Goal: Communication & Community: Ask a question

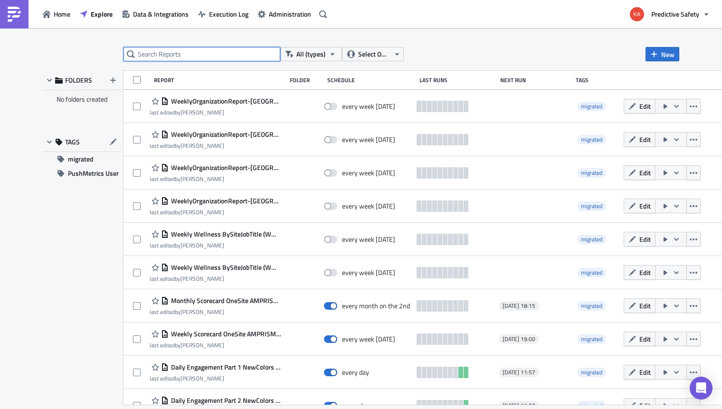
click at [184, 52] on input "text" at bounding box center [202, 54] width 157 height 14
type input "geovita"
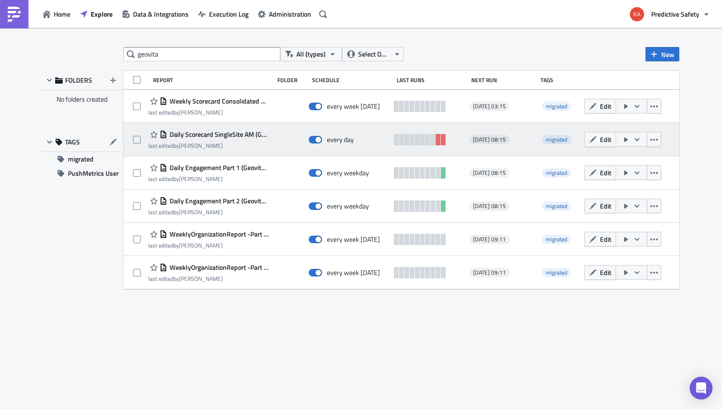
click at [238, 134] on span "Daily Scorecard SingleSite AM (Geovita) (esp)" at bounding box center [218, 134] width 102 height 9
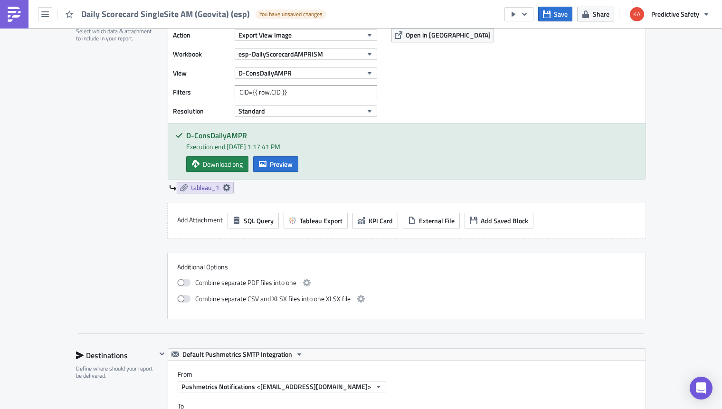
scroll to position [497, 0]
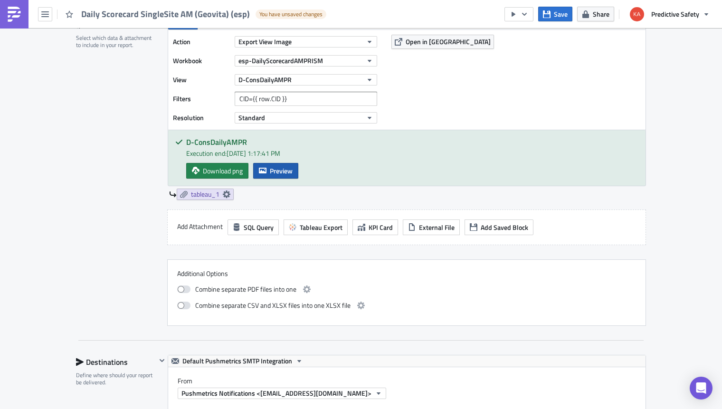
click at [276, 169] on span "Preview" at bounding box center [281, 171] width 23 height 10
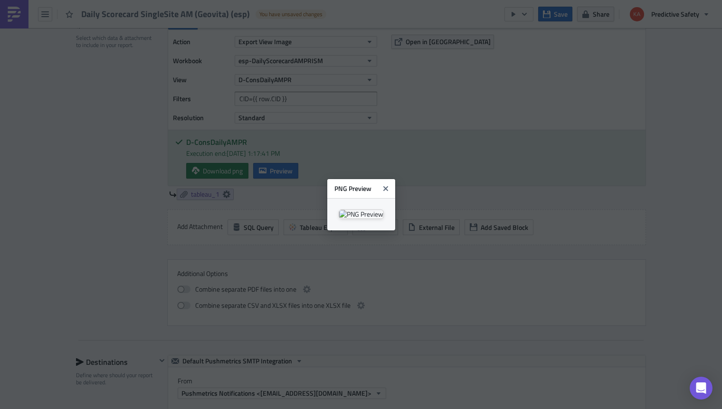
scroll to position [0, 0]
click at [388, 186] on icon "Close" at bounding box center [385, 188] width 5 height 5
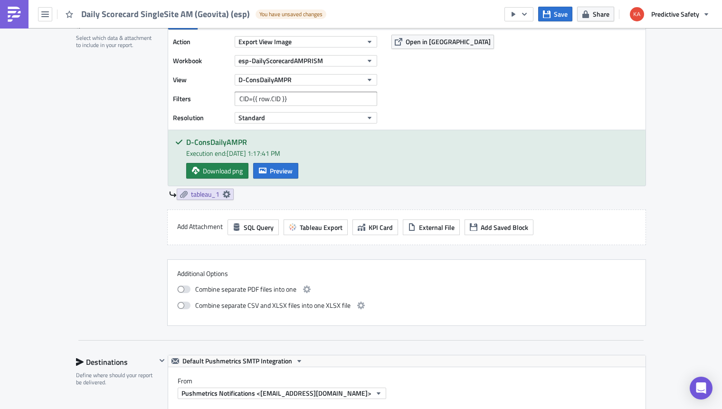
drag, startPoint x: 685, startPoint y: 171, endPoint x: 675, endPoint y: 167, distance: 11.1
click at [684, 171] on div "Execution Log Edit " Daily Scorecard SingleSite AM (Geovita) (esp) " Draft Sett…" at bounding box center [361, 240] width 722 height 1418
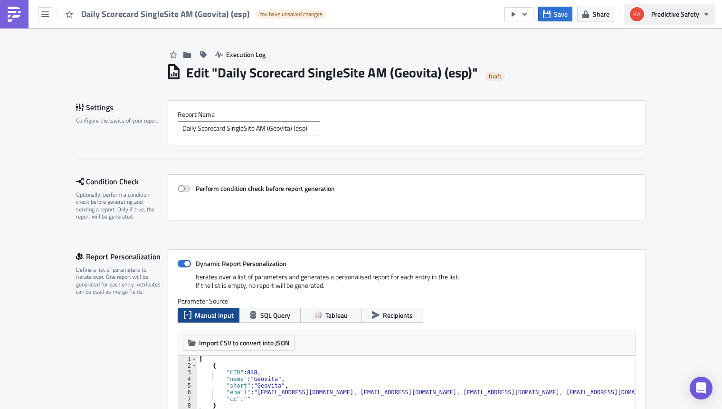
click at [707, 12] on icon "button" at bounding box center [707, 14] width 8 height 8
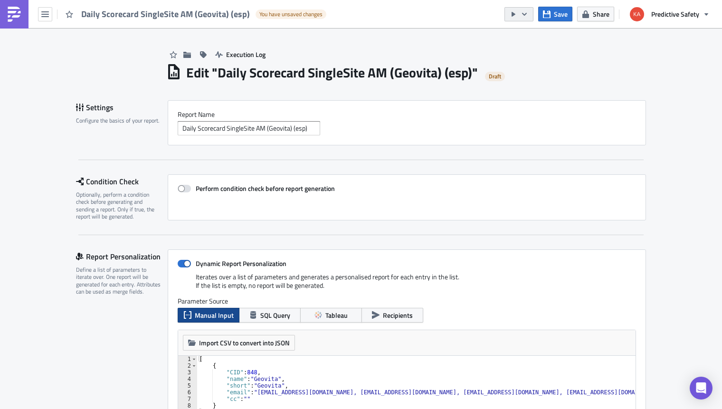
click at [526, 11] on icon "button" at bounding box center [525, 14] width 8 height 8
click at [529, 38] on div "Send Just to Me" at bounding box center [548, 38] width 74 height 10
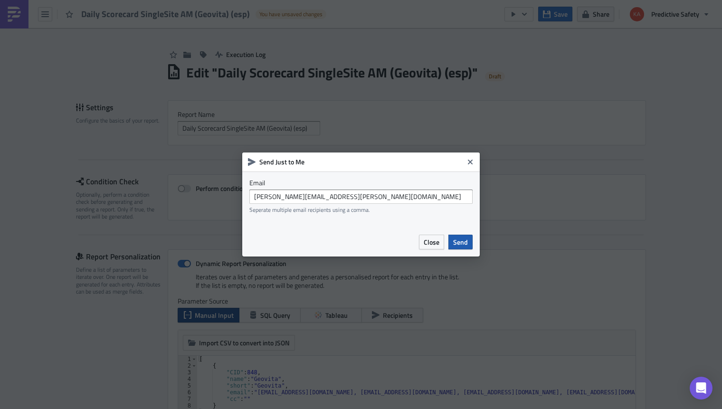
click at [458, 242] on span "Send" at bounding box center [460, 242] width 15 height 10
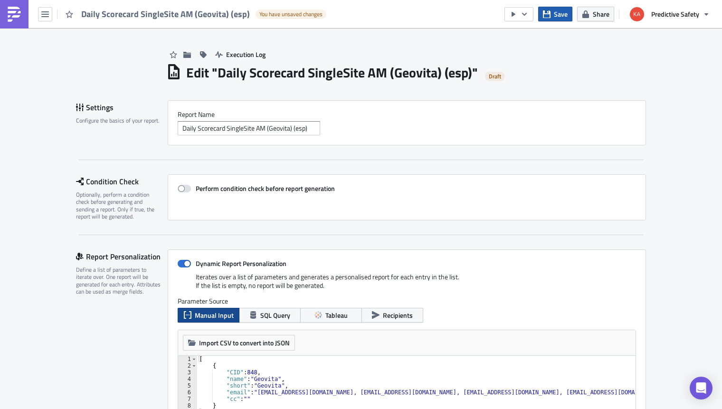
click at [557, 13] on span "Save" at bounding box center [561, 14] width 14 height 10
click at [47, 14] on icon "button" at bounding box center [45, 14] width 8 height 6
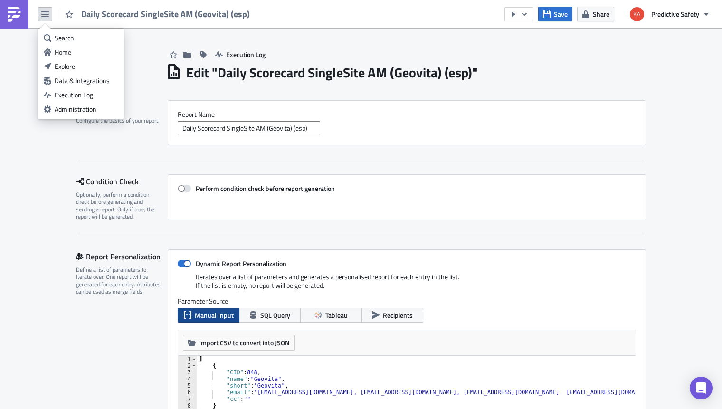
drag, startPoint x: 678, startPoint y: 56, endPoint x: 651, endPoint y: 56, distance: 27.1
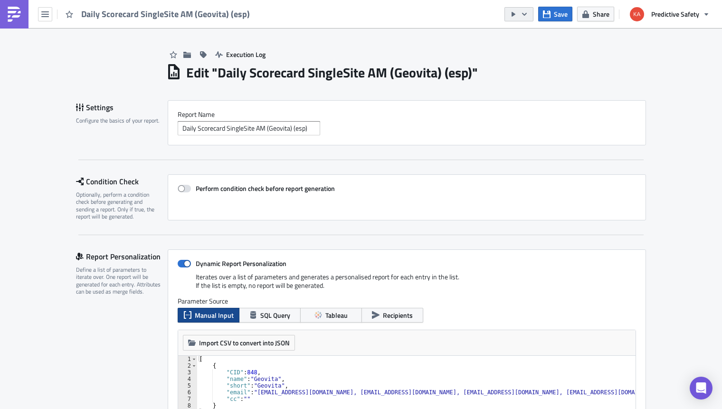
click at [524, 11] on icon "button" at bounding box center [525, 14] width 8 height 8
click at [528, 54] on div "Run Report" at bounding box center [548, 53] width 74 height 10
click at [46, 15] on icon "button" at bounding box center [45, 14] width 8 height 6
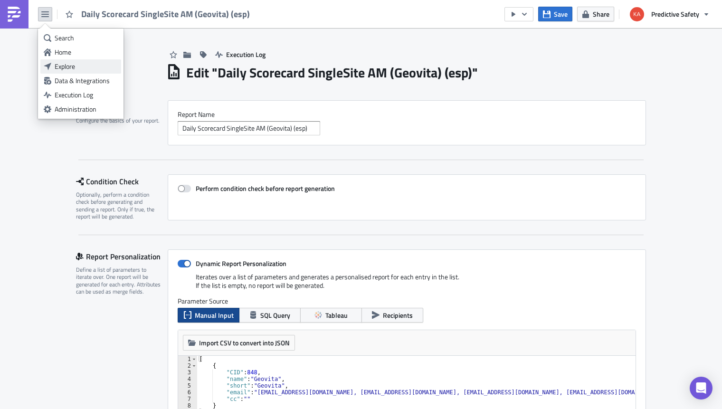
click at [73, 65] on div "Explore" at bounding box center [86, 67] width 63 height 10
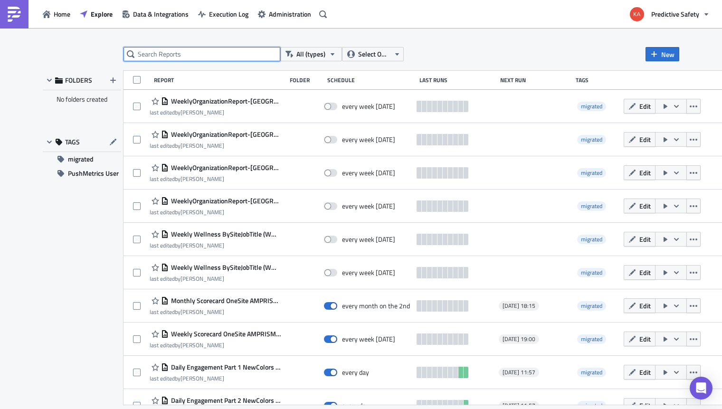
click at [179, 55] on input "text" at bounding box center [202, 54] width 157 height 14
type input "geovita"
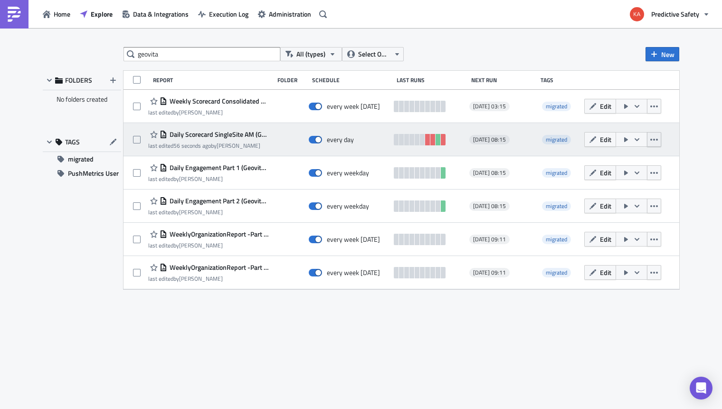
click at [656, 138] on icon "button" at bounding box center [654, 140] width 8 height 8
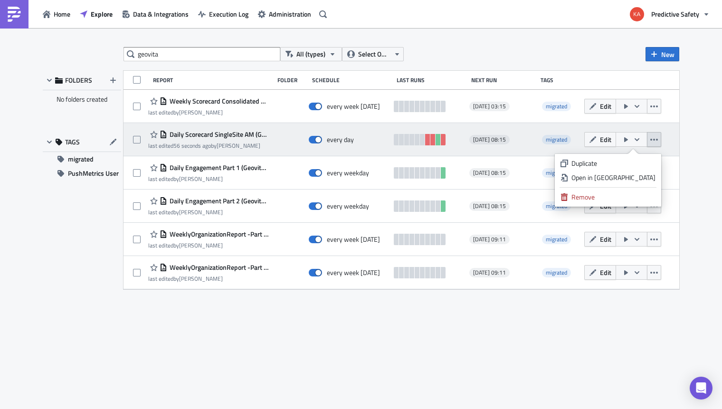
click at [195, 140] on div "Daily Scorecard SingleSite AM (Geovita) (esp)" at bounding box center [208, 134] width 121 height 11
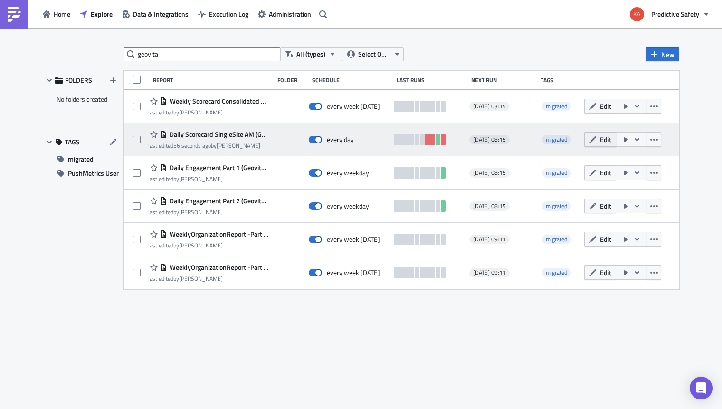
click at [602, 139] on span "Edit" at bounding box center [605, 139] width 11 height 10
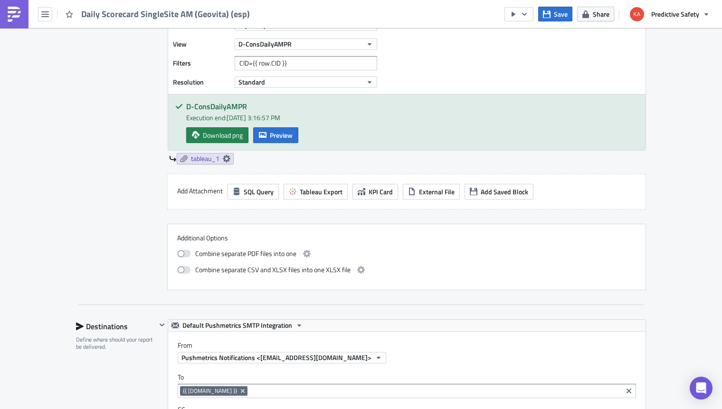
scroll to position [539, 0]
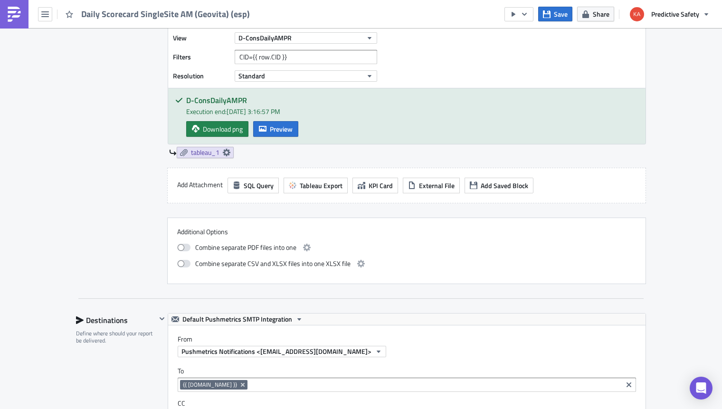
click at [691, 207] on div "Execution Log Edit " Daily Scorecard SingleSite AM (Geovita) (esp) " Settings C…" at bounding box center [361, 198] width 722 height 1418
click at [227, 152] on icon at bounding box center [227, 153] width 8 height 8
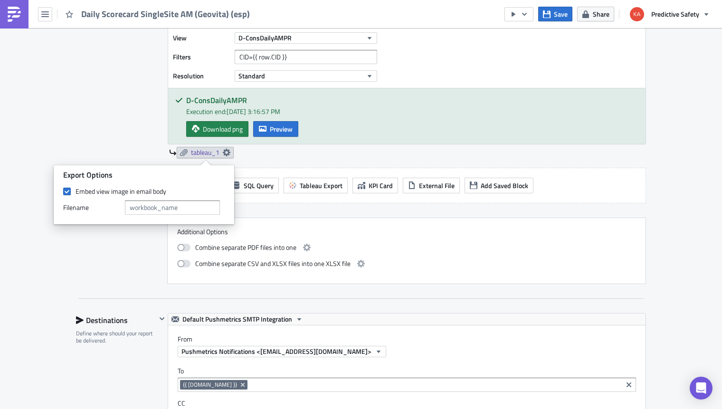
click at [99, 129] on div "Contents Select which data & attachment to include in your report." at bounding box center [116, 130] width 80 height 308
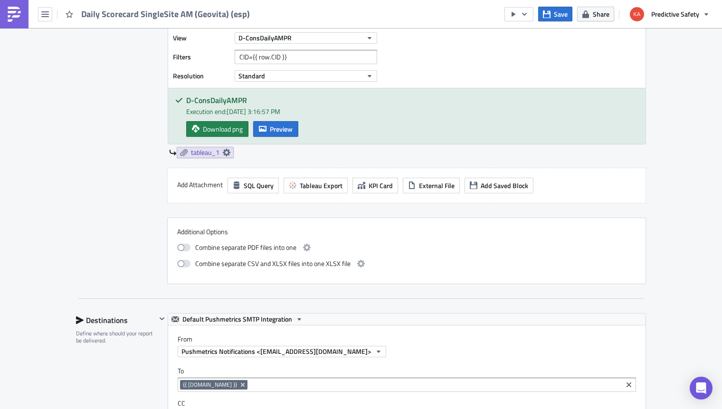
click at [693, 196] on div "Execution Log Edit " Daily Scorecard SingleSite AM (Geovita) (esp) " Settings C…" at bounding box center [361, 198] width 722 height 1418
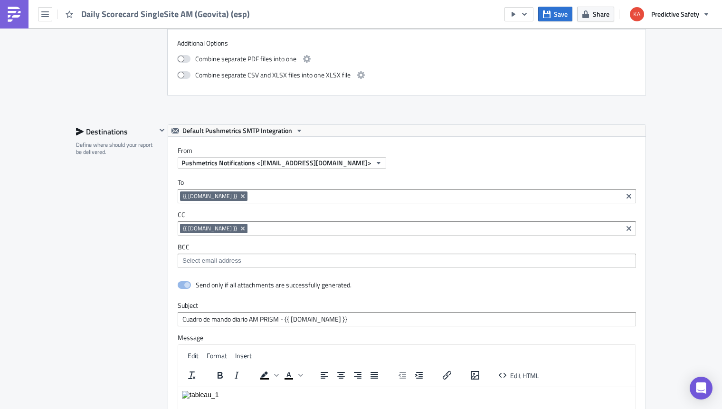
scroll to position [778, 0]
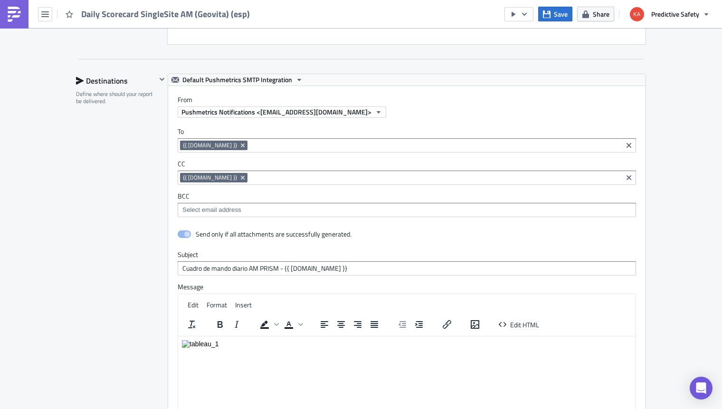
click at [382, 237] on div "Send only if all attachments are successfully generated." at bounding box center [407, 235] width 458 height 17
click at [183, 236] on span at bounding box center [184, 234] width 13 height 8
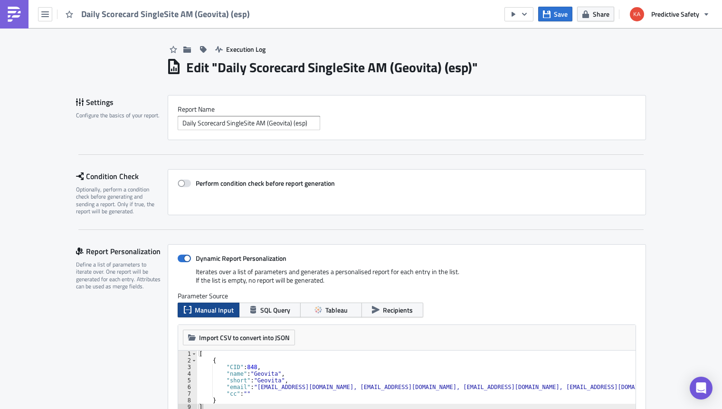
scroll to position [0, 0]
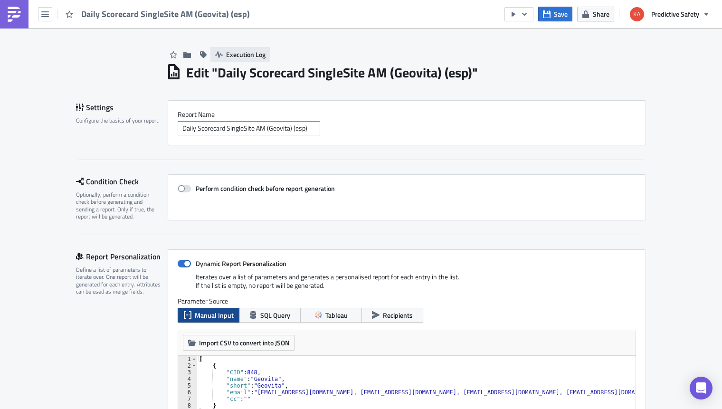
click at [241, 54] on span "Execution Log" at bounding box center [245, 54] width 39 height 10
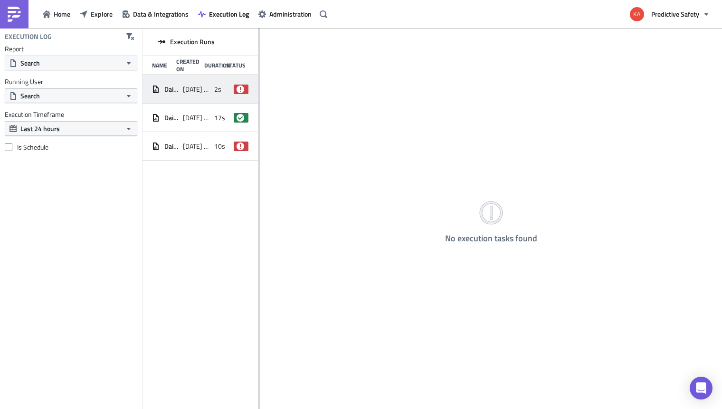
click at [187, 87] on span "[DATE] 10:16" at bounding box center [196, 89] width 26 height 9
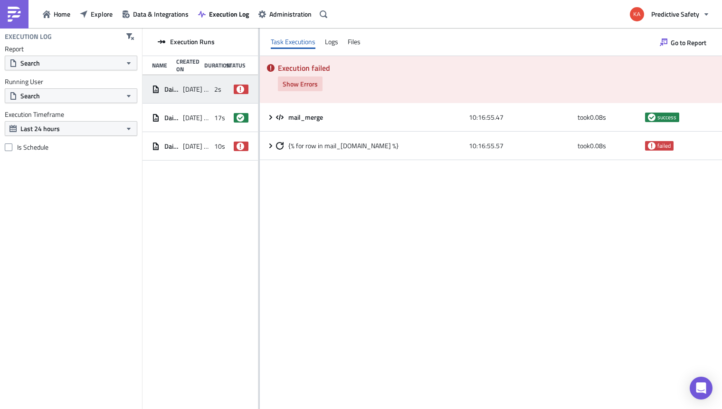
click at [315, 84] on span "Show Errors" at bounding box center [300, 84] width 35 height 10
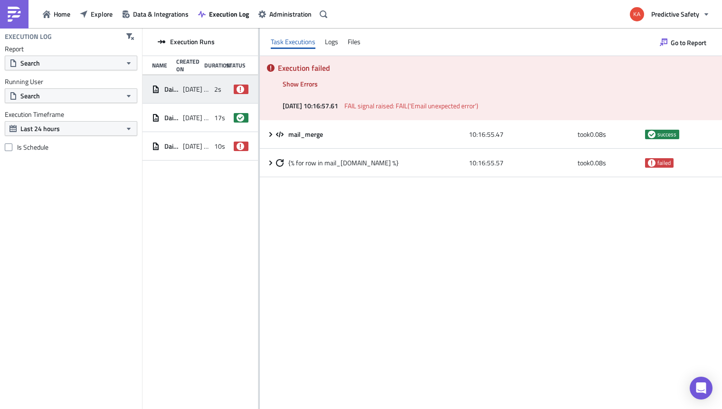
click at [454, 109] on span "FAIL signal raised: FAIL('Email unexpected error')" at bounding box center [411, 106] width 134 height 10
click at [331, 43] on div "Logs" at bounding box center [331, 42] width 13 height 14
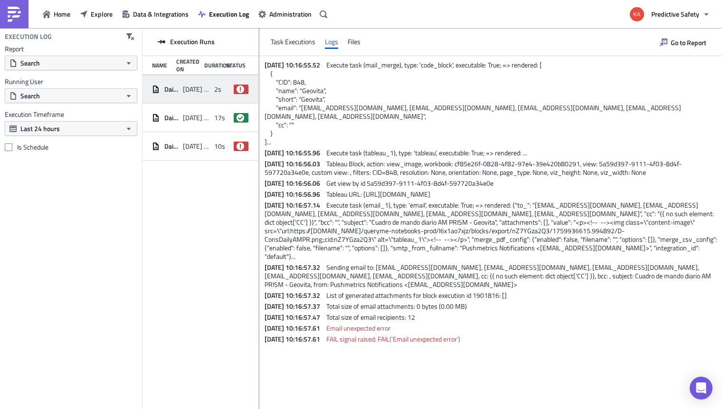
click at [441, 277] on span "Sending email to: ehinojosa@tscom.cl, nsalazar@tscom.cl, wcardenas@tscom.cl, fh…" at bounding box center [489, 275] width 448 height 27
click at [99, 16] on span "Explore" at bounding box center [102, 14] width 22 height 10
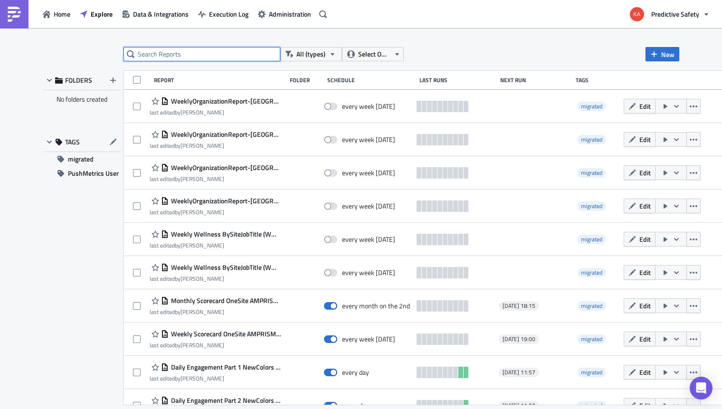
click at [155, 53] on input "text" at bounding box center [202, 54] width 157 height 14
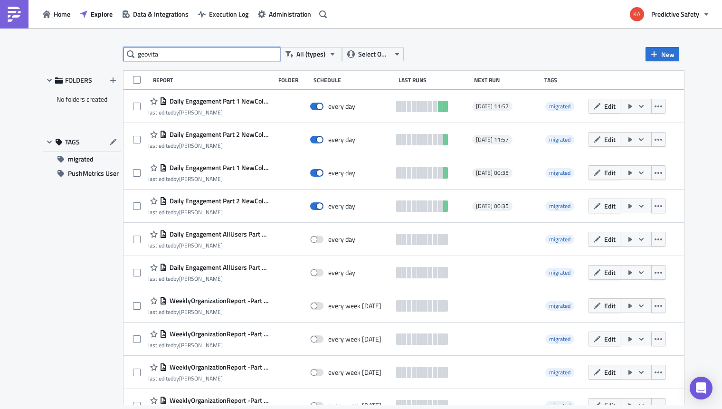
type input "geovita"
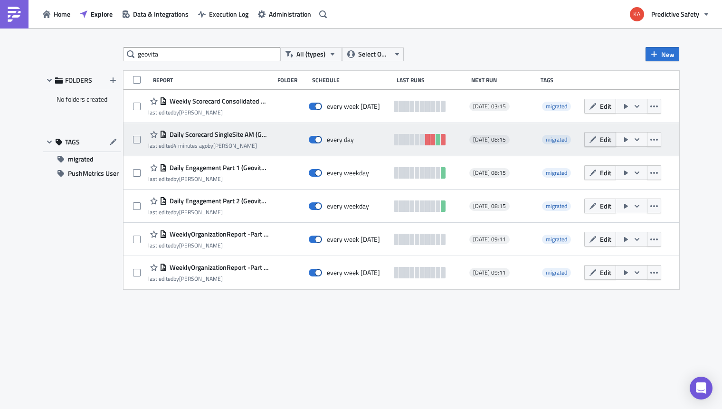
click at [599, 140] on button "Edit" at bounding box center [600, 139] width 32 height 15
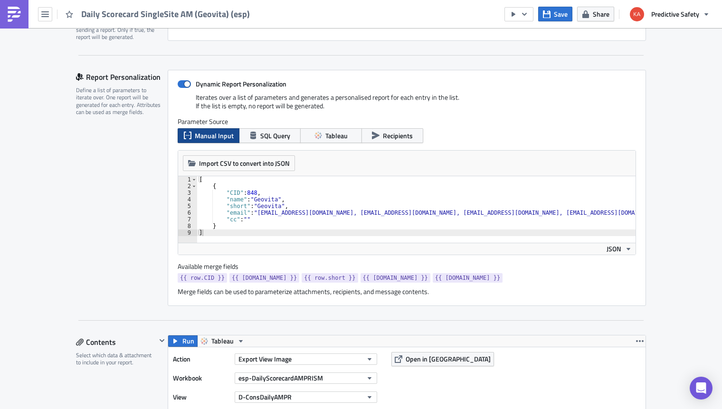
type textarea ""cc": """
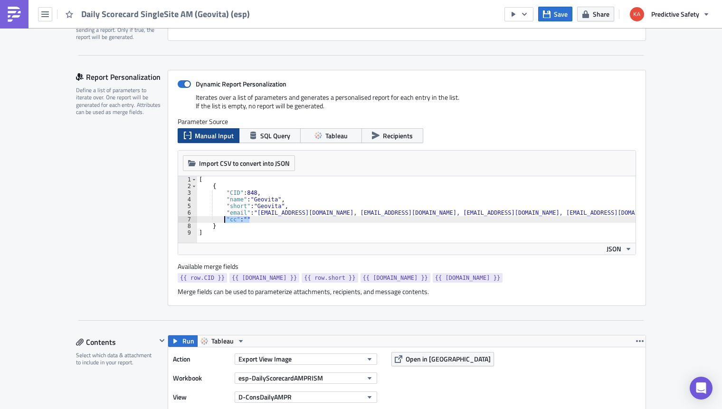
drag, startPoint x: 257, startPoint y: 219, endPoint x: 224, endPoint y: 221, distance: 33.3
click at [224, 221] on div "[ { "CID" : 848 , "name" : "Geovita" , "short" : "Geovita" , "email" : "ehinojo…" at bounding box center [418, 216] width 443 height 80
type textarea ""email": "ehinojosa@tscom.cl, nsalazar@tscom.cl, wcardenas@tscom.cl, fhvergara@…"
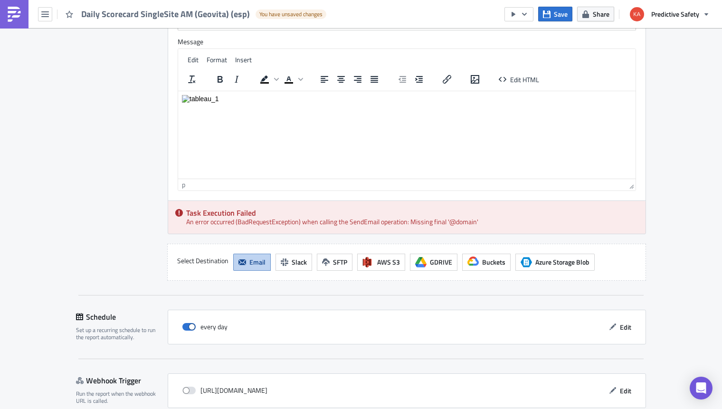
scroll to position [1069, 0]
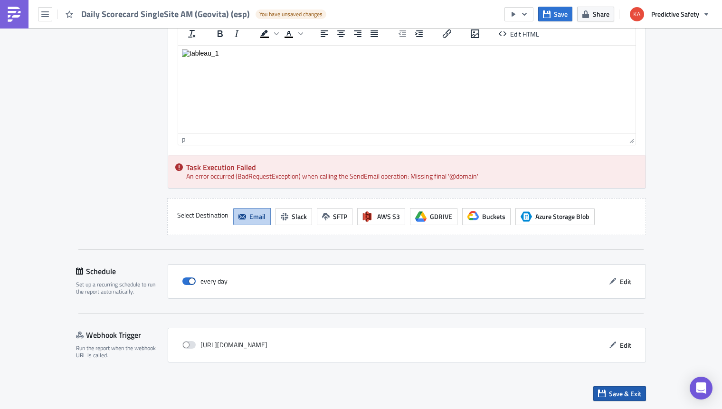
click at [623, 393] on span "Save & Exit" at bounding box center [625, 394] width 32 height 10
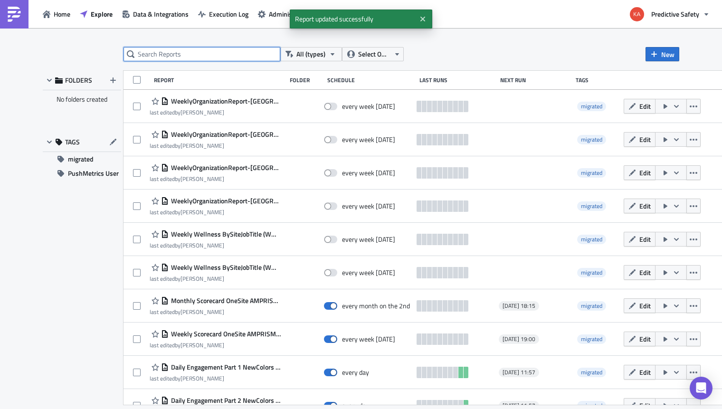
click at [193, 52] on input "text" at bounding box center [202, 54] width 157 height 14
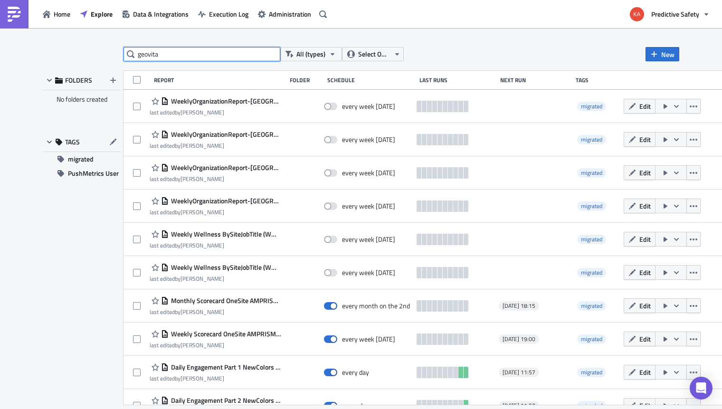
type input "geovita"
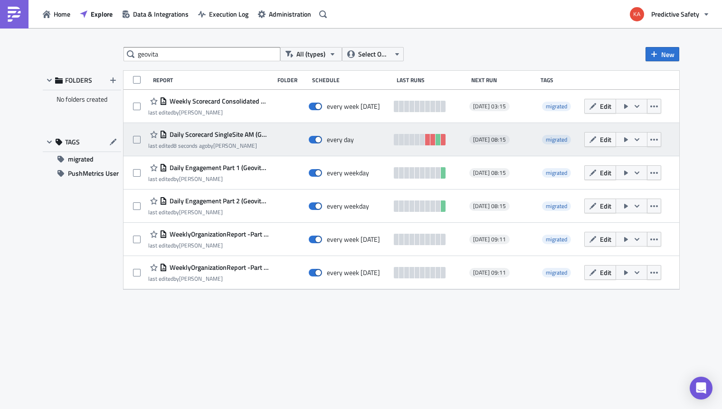
click at [626, 139] on icon "button" at bounding box center [626, 139] width 4 height 5
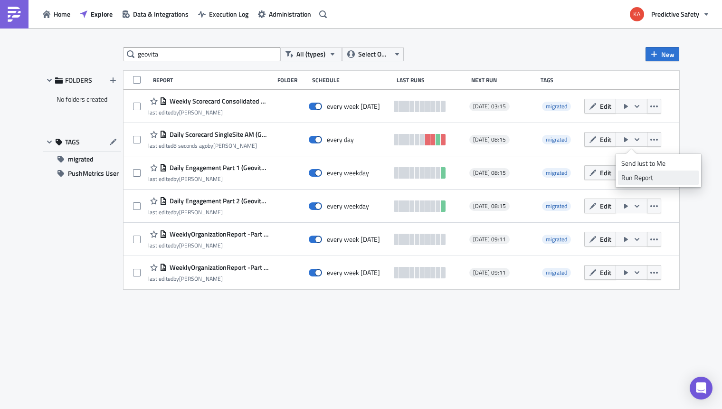
click at [636, 179] on div "Run Report" at bounding box center [658, 178] width 74 height 10
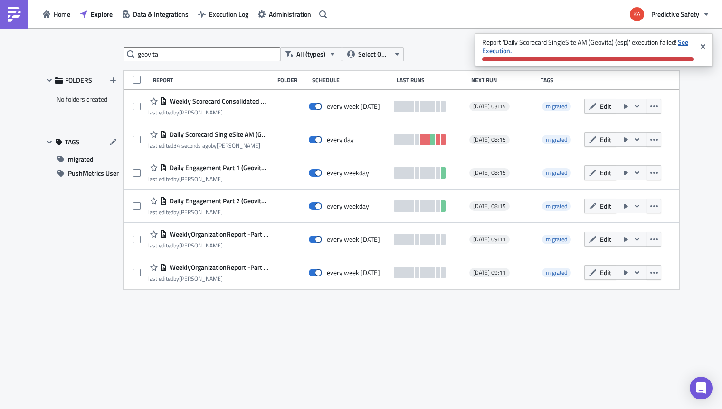
click at [681, 42] on strong "See Execution." at bounding box center [585, 46] width 206 height 19
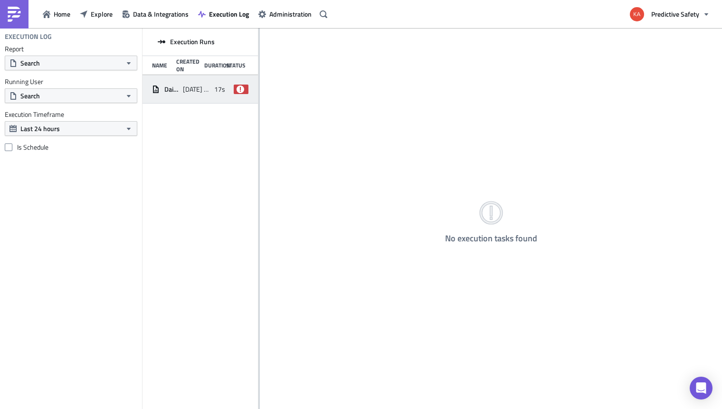
click at [178, 90] on span "Daily Scorecard SingleSite AM (Geovita) (esp)" at bounding box center [171, 89] width 14 height 9
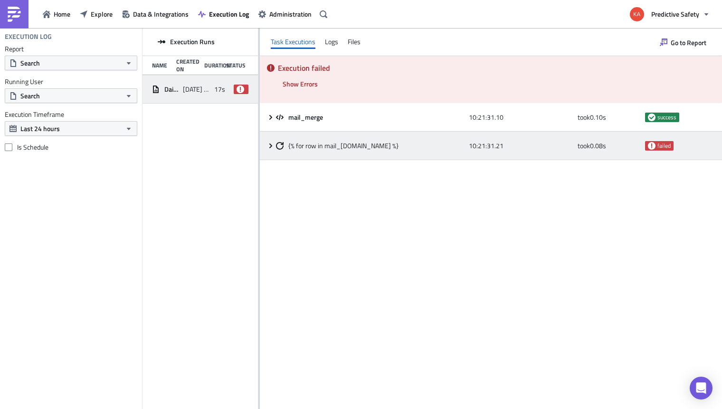
click at [269, 145] on icon at bounding box center [271, 146] width 8 height 8
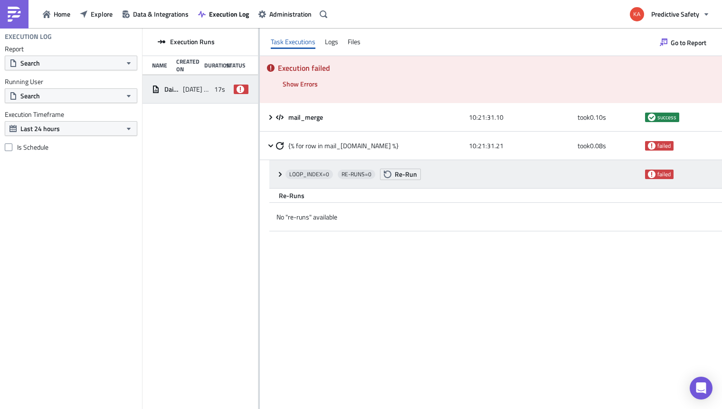
click at [281, 173] on icon at bounding box center [280, 173] width 3 height 5
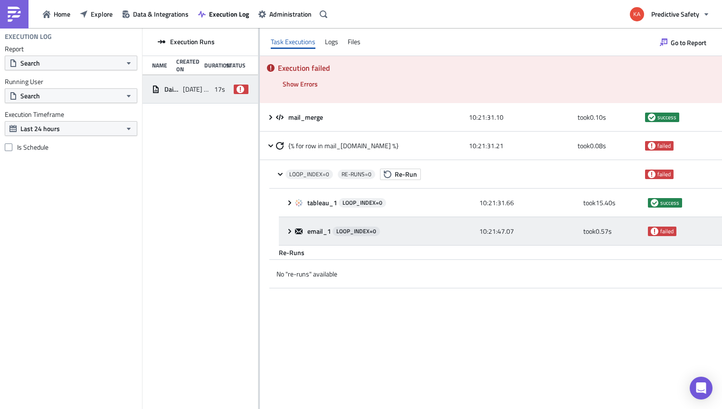
click at [290, 231] on icon at bounding box center [290, 232] width 8 height 8
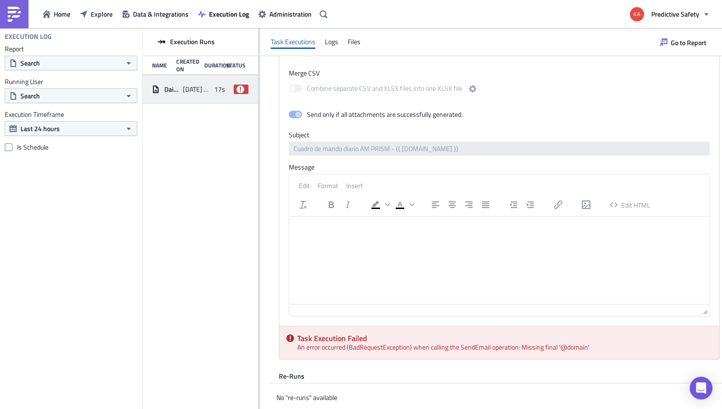
scroll to position [407, 0]
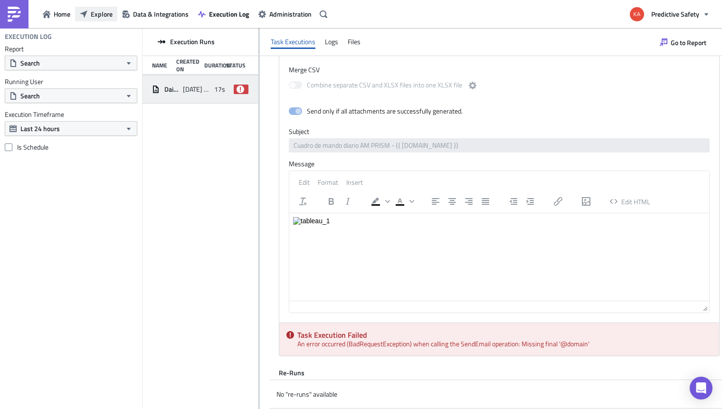
click at [95, 15] on span "Explore" at bounding box center [102, 14] width 22 height 10
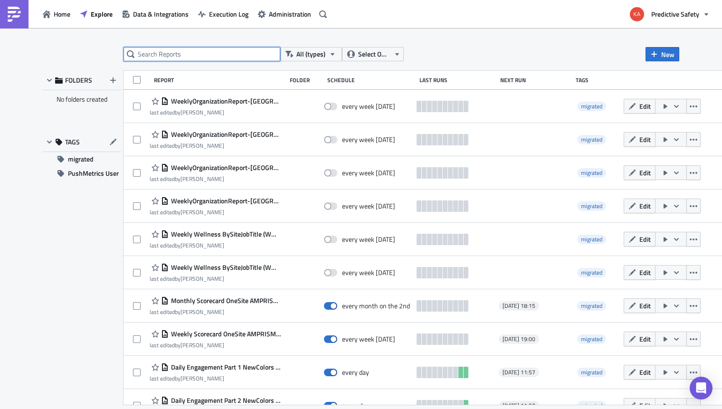
click at [190, 57] on input "text" at bounding box center [202, 54] width 157 height 14
type input "geovita"
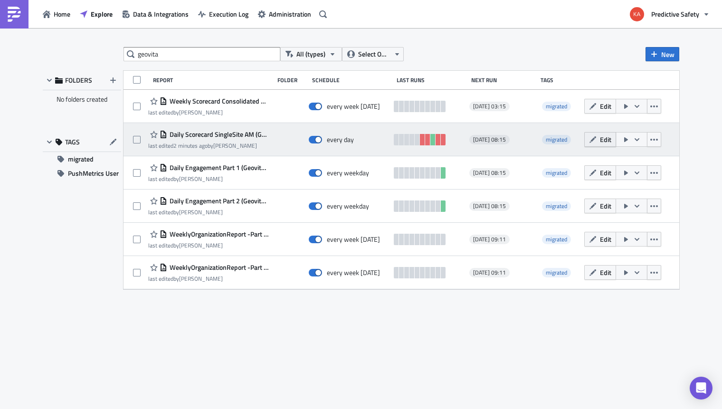
click at [599, 139] on button "Edit" at bounding box center [600, 139] width 32 height 15
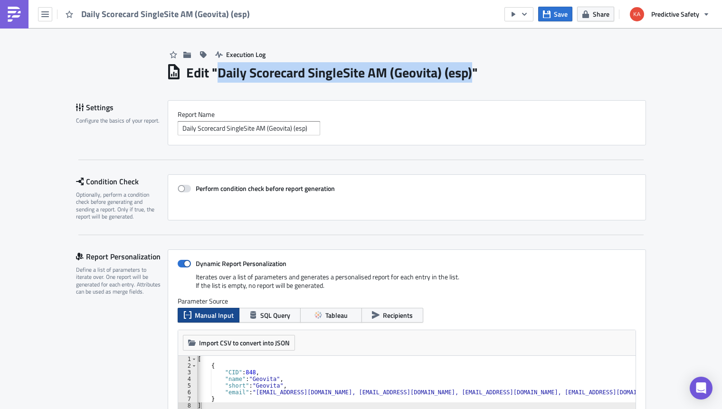
drag, startPoint x: 475, startPoint y: 72, endPoint x: 220, endPoint y: 72, distance: 255.1
click at [220, 72] on h1 "Edit " Daily Scorecard SingleSite AM (Geovita) (esp) "" at bounding box center [332, 72] width 292 height 17
copy h1 "Daily Scorecard SingleSite AM (Geovita) (esp)"
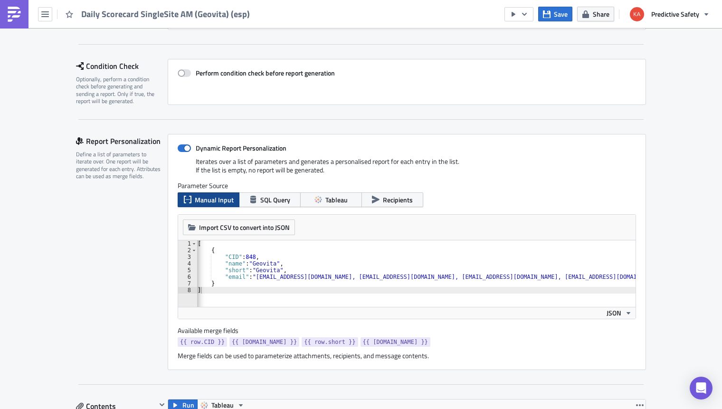
scroll to position [120, 0]
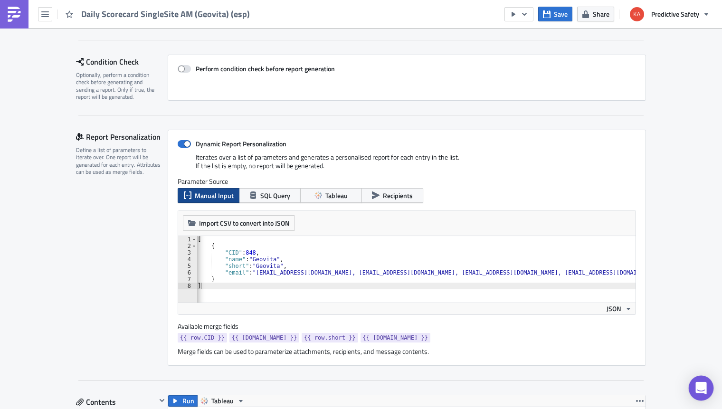
click at [701, 387] on icon "Open Intercom Messenger" at bounding box center [700, 388] width 11 height 12
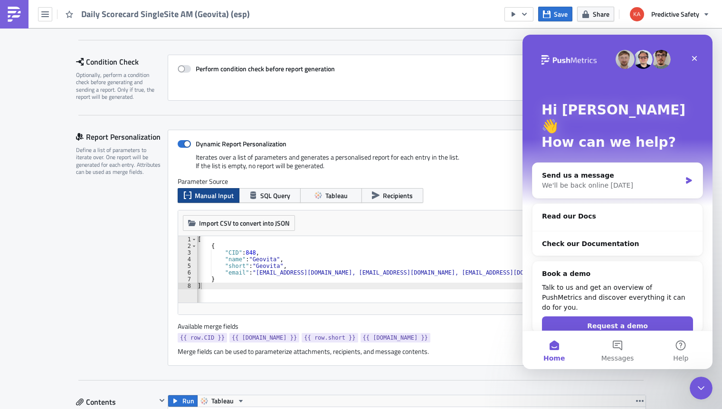
scroll to position [0, 0]
click at [618, 349] on button "Messages" at bounding box center [617, 350] width 63 height 38
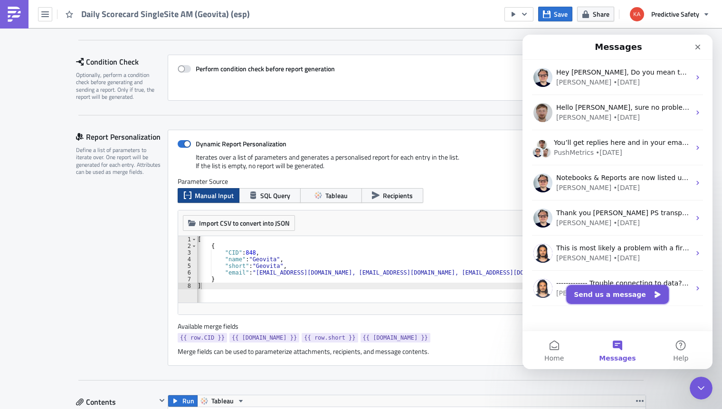
click at [614, 294] on button "Send us a message" at bounding box center [617, 294] width 103 height 19
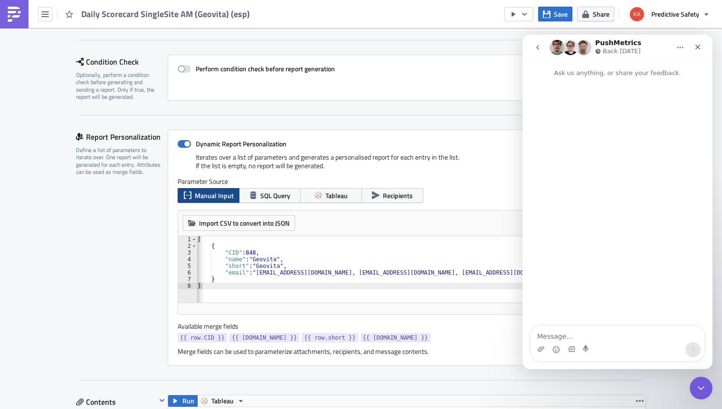
click at [578, 337] on textarea "Message…" at bounding box center [618, 334] width 174 height 16
type textarea "Any idea why this report fails? Daily Scorecard SingleSite AM (Geovita) (esp)"
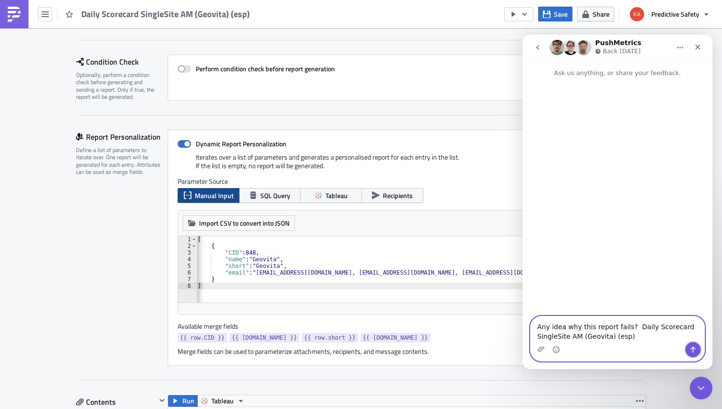
click at [696, 349] on icon "Send a message…" at bounding box center [693, 350] width 8 height 8
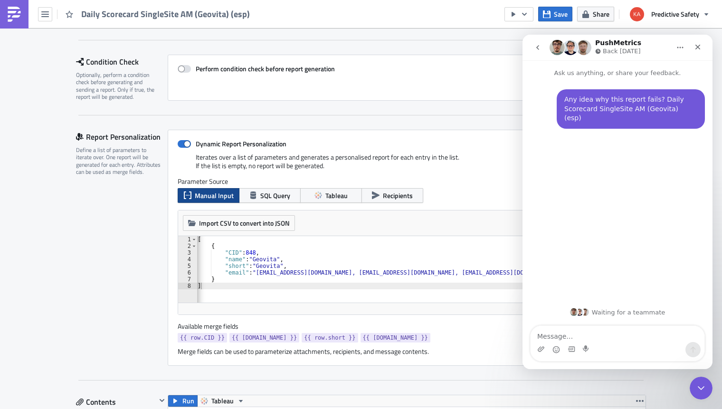
drag, startPoint x: 75, startPoint y: 291, endPoint x: 78, endPoint y: 275, distance: 16.5
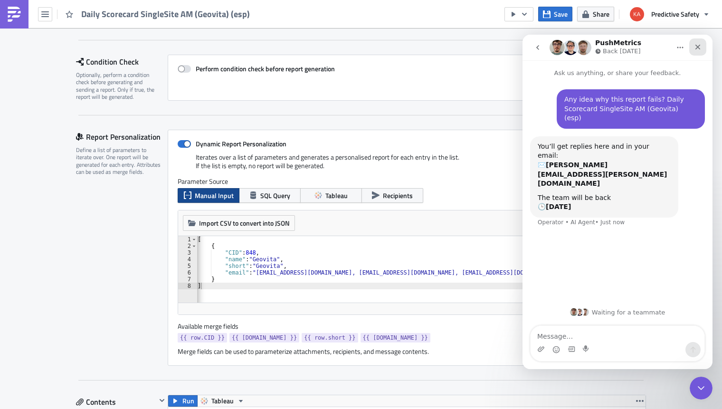
click at [698, 48] on icon "Close" at bounding box center [697, 47] width 5 height 5
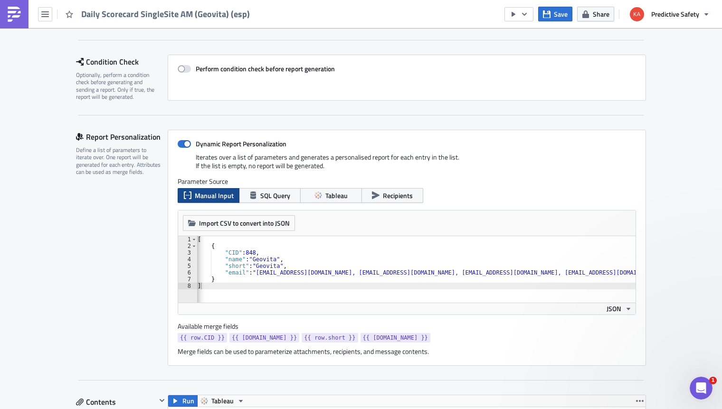
click at [86, 246] on div "Report Personalization Define a list of parameters to iterate over. One report …" at bounding box center [122, 248] width 92 height 236
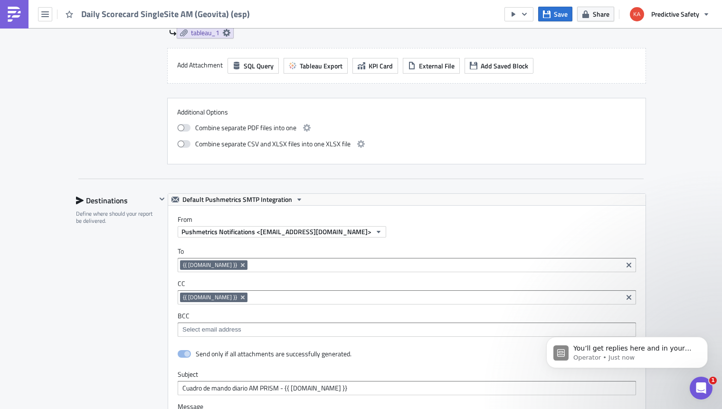
scroll to position [1069, 0]
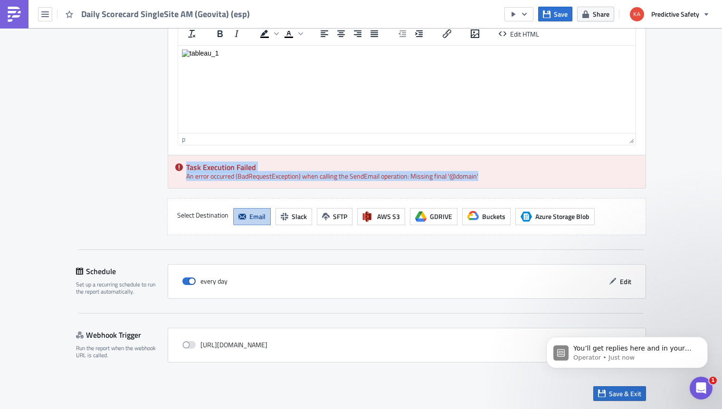
drag, startPoint x: 479, startPoint y: 174, endPoint x: 174, endPoint y: 166, distance: 304.6
click at [174, 166] on div "Task Execution Failed An error occurred (BadRequestException) when calling the …" at bounding box center [406, 171] width 477 height 33
copy div "Task Execution Failed An error occurred (BadRequestException) when calling the …"
click at [704, 389] on icon "Open Intercom Messenger" at bounding box center [700, 387] width 16 height 16
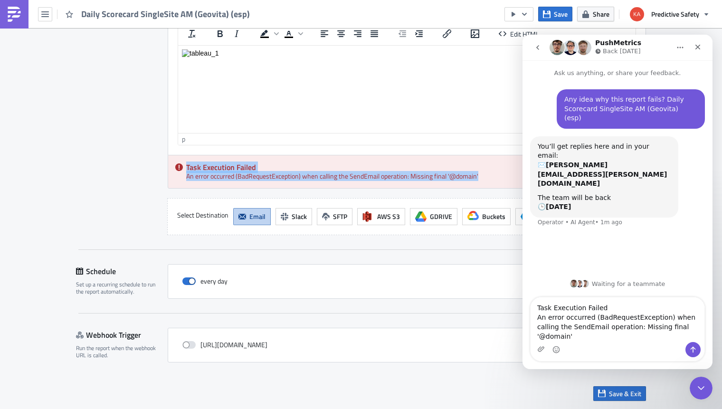
click at [538, 317] on textarea "Task Execution Failed An error occurred (BadRequestException) when calling the …" at bounding box center [618, 319] width 174 height 45
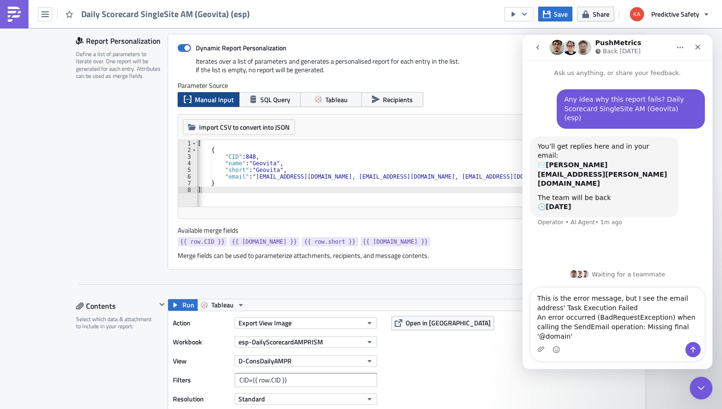
scroll to position [171, 0]
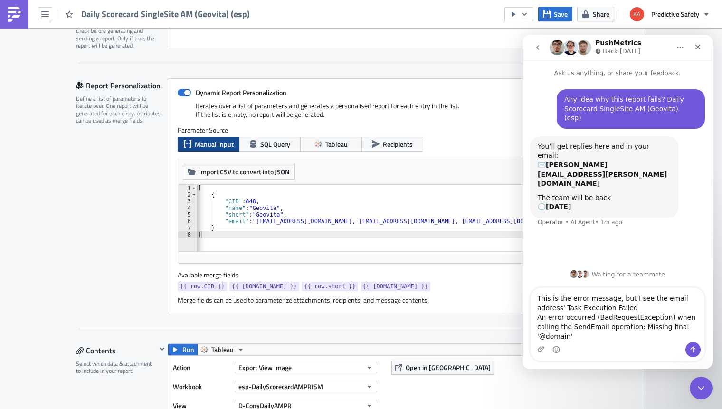
type textarea "This is the error message, but I see the email address' Task Execution Failed A…"
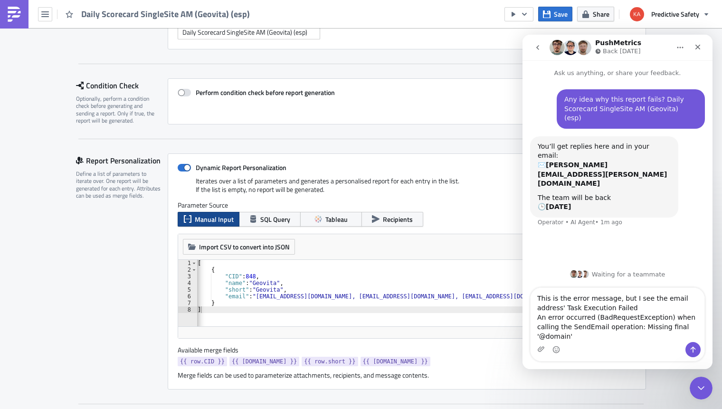
scroll to position [0, 0]
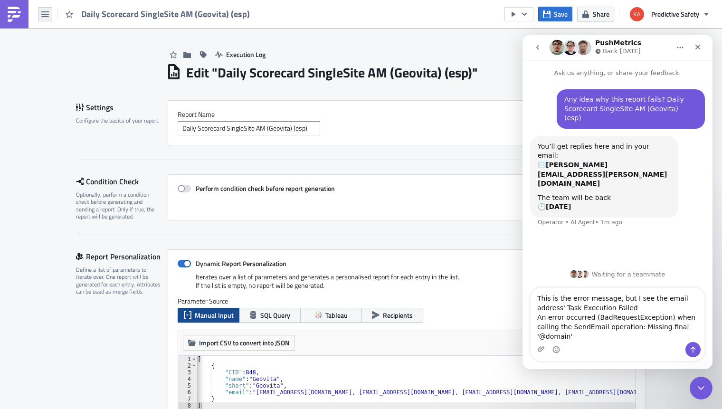
click at [48, 13] on icon "button" at bounding box center [45, 14] width 8 height 8
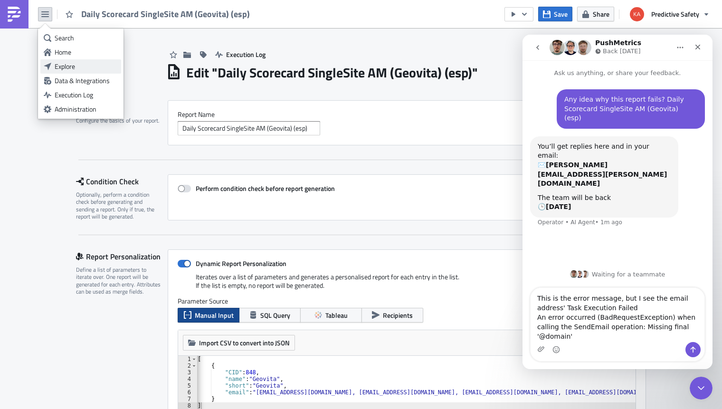
click at [63, 67] on div "Explore" at bounding box center [86, 67] width 63 height 10
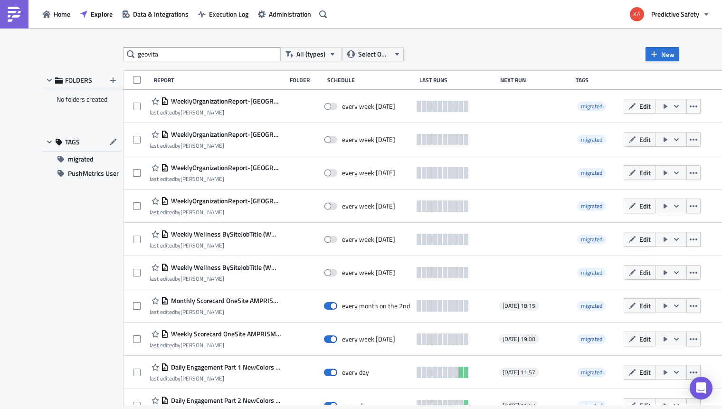
type input "geovita"
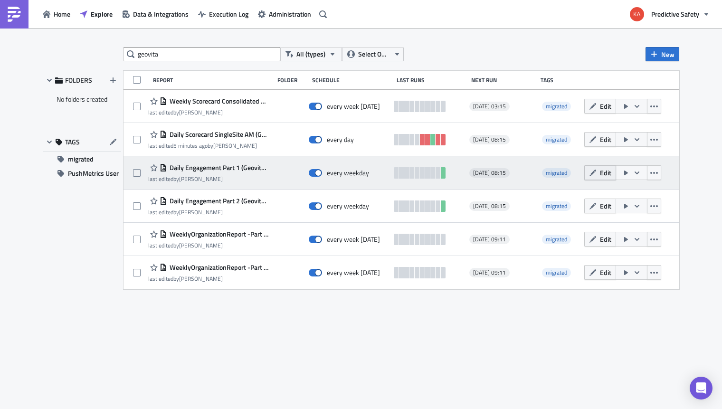
click at [603, 171] on span "Edit" at bounding box center [605, 173] width 11 height 10
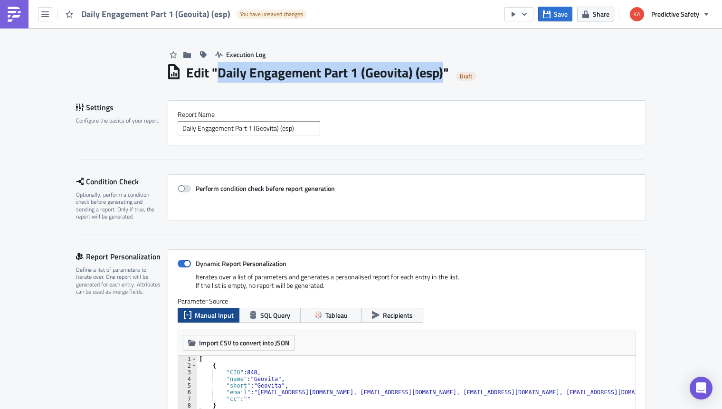
drag, startPoint x: 446, startPoint y: 73, endPoint x: 218, endPoint y: 81, distance: 228.2
click at [218, 79] on h1 "Edit " Daily Engagement Part 1 (Geovita) (esp) "" at bounding box center [317, 72] width 263 height 17
copy h1 "Daily Engagement Part 1 (Geovita) (esp)"
click at [700, 385] on icon "Open Intercom Messenger" at bounding box center [700, 388] width 11 height 12
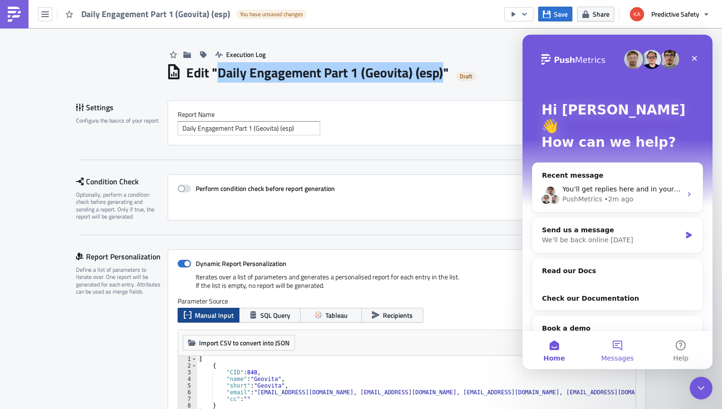
click at [618, 346] on button "Messages" at bounding box center [617, 350] width 63 height 38
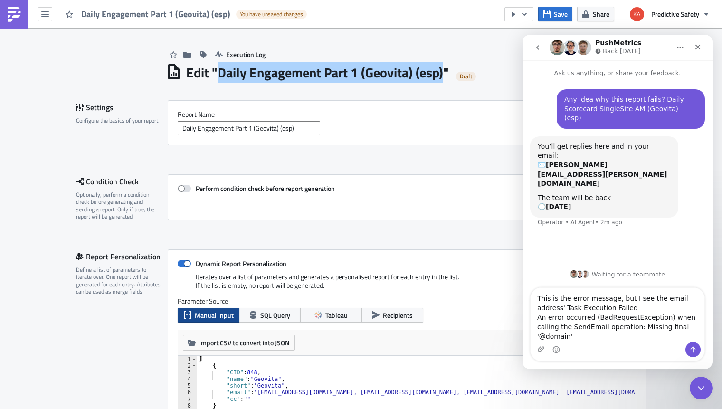
type textarea "This is the error message, but I see the email address' Task Execution Failed A…"
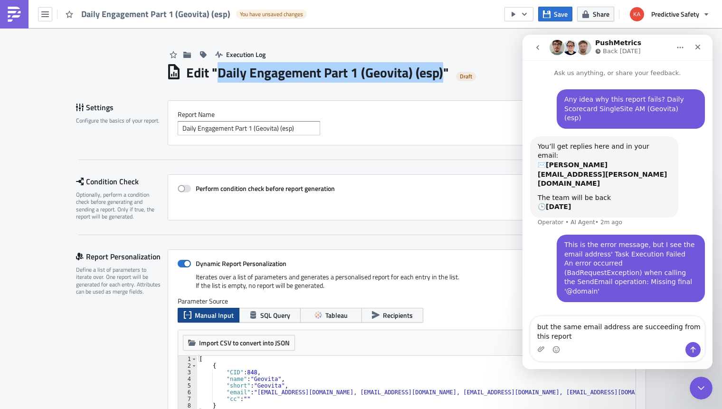
type textarea "but the same email address are succeeding from this report Daily Engagement Par…"
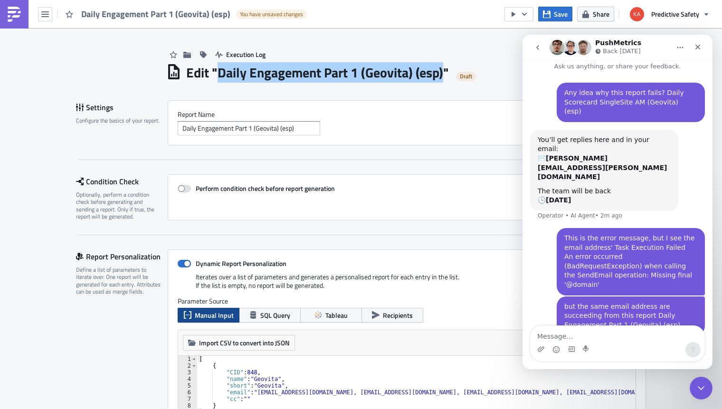
scroll to position [7, 0]
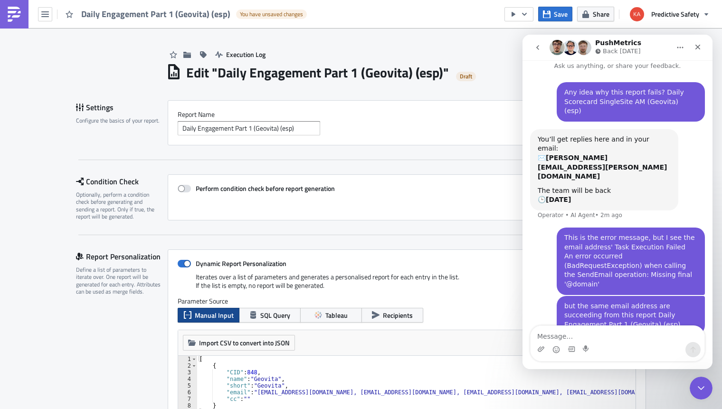
click at [45, 15] on icon "button" at bounding box center [45, 14] width 8 height 6
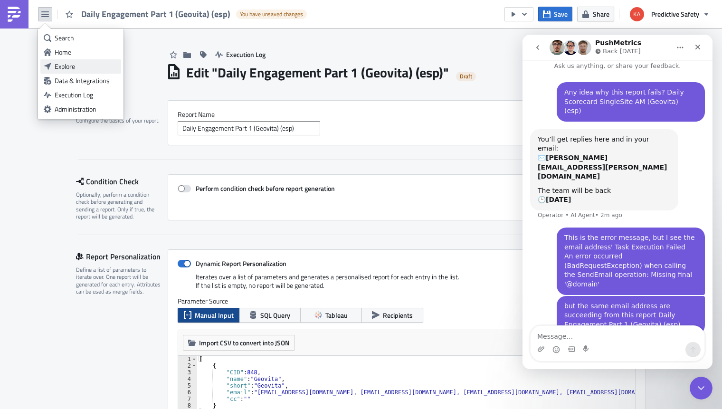
click at [74, 66] on div "Explore" at bounding box center [86, 67] width 63 height 10
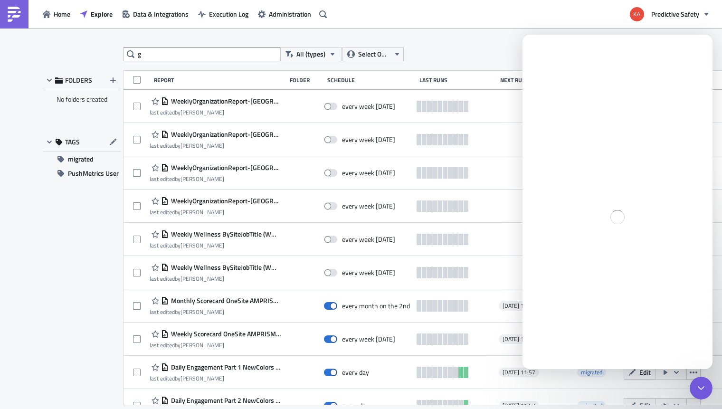
type input "g"
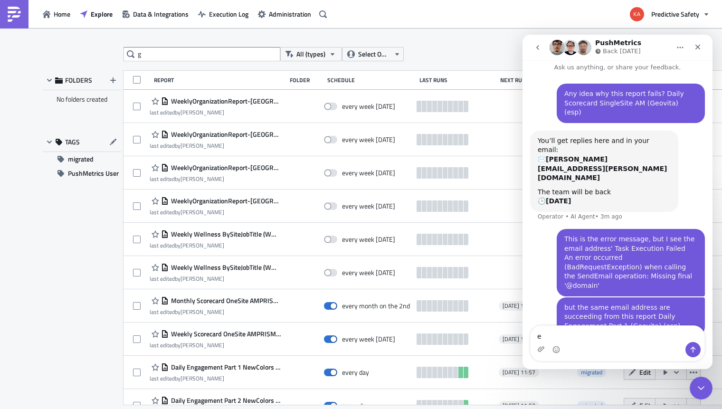
scroll to position [7, 0]
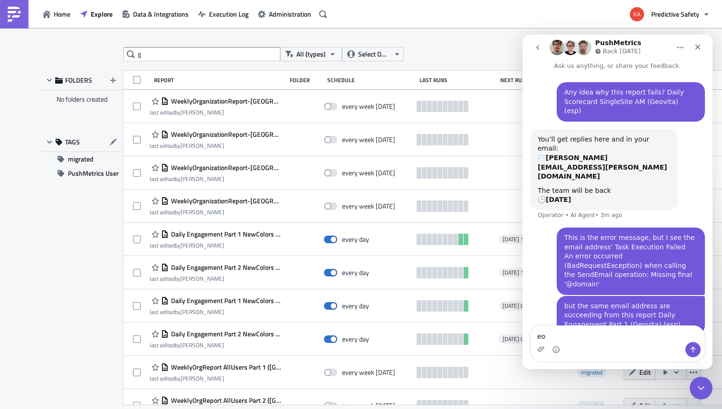
type textarea "eo"
click at [155, 56] on input "g" at bounding box center [202, 54] width 157 height 14
type input "geovita"
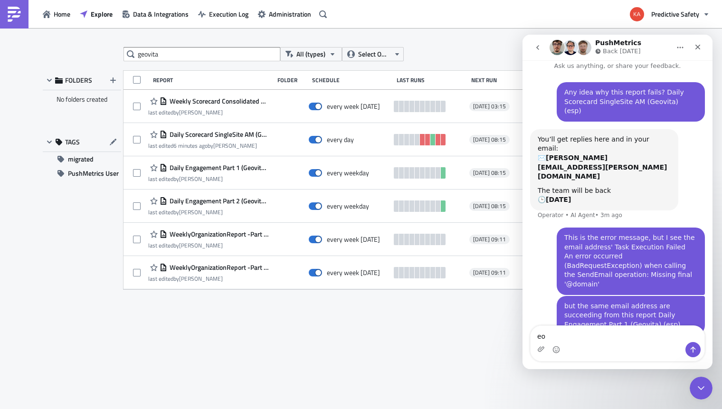
click at [354, 357] on div "geovita All (types) Select Owner New FOLDERS No folders created TAGS migrated P…" at bounding box center [361, 219] width 646 height 344
click at [697, 44] on icon "Close" at bounding box center [698, 47] width 8 height 8
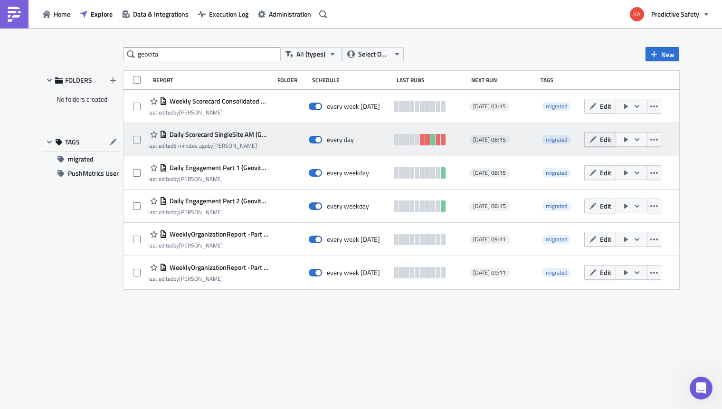
scroll to position [0, 0]
click at [600, 139] on button "Edit" at bounding box center [600, 139] width 32 height 15
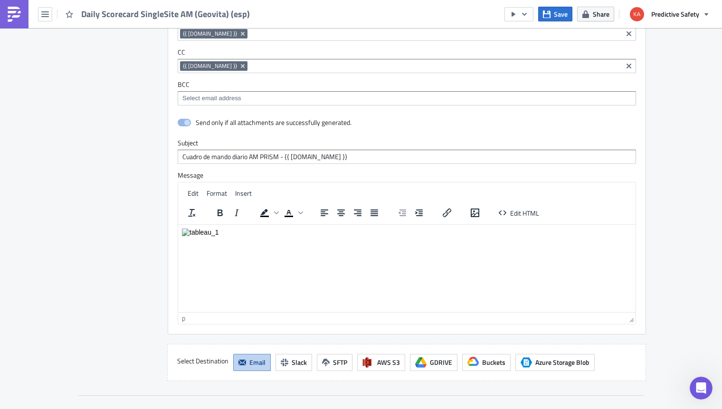
scroll to position [898, 0]
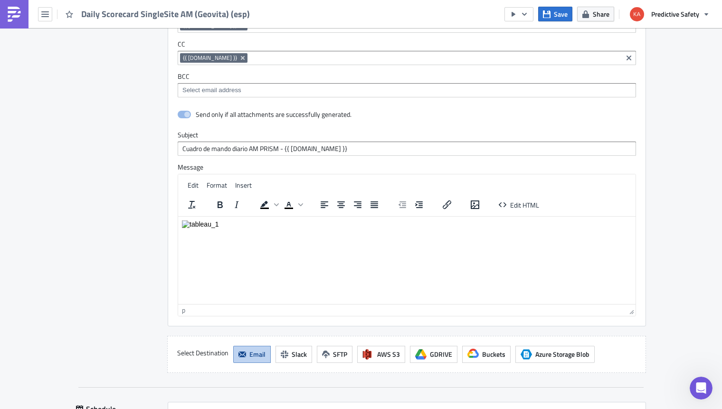
click at [180, 116] on span at bounding box center [184, 115] width 13 height 8
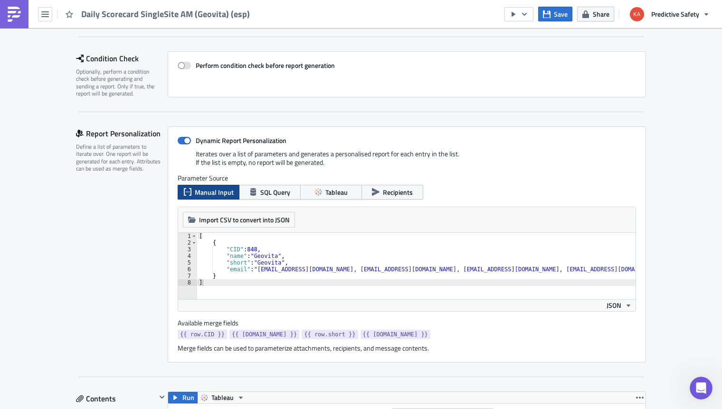
scroll to position [0, 0]
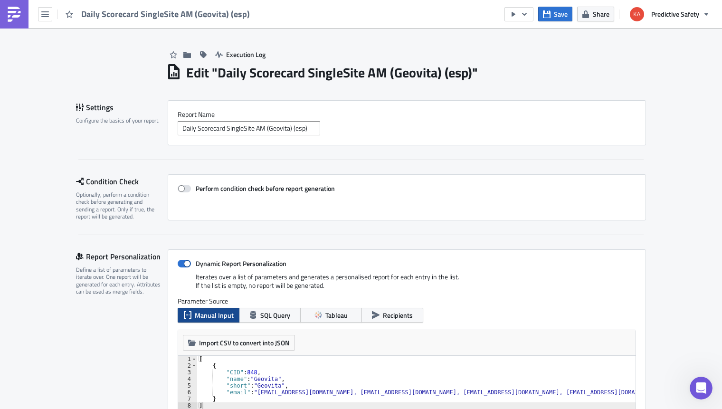
click at [46, 12] on icon "button" at bounding box center [45, 14] width 8 height 6
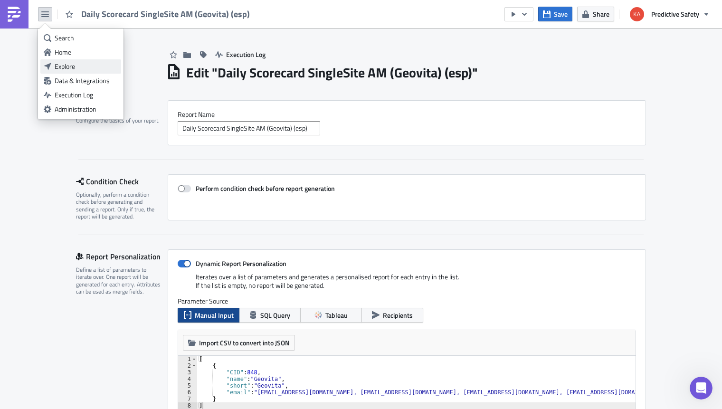
click at [62, 66] on div "Explore" at bounding box center [86, 67] width 63 height 10
